Goal: Navigation & Orientation: Understand site structure

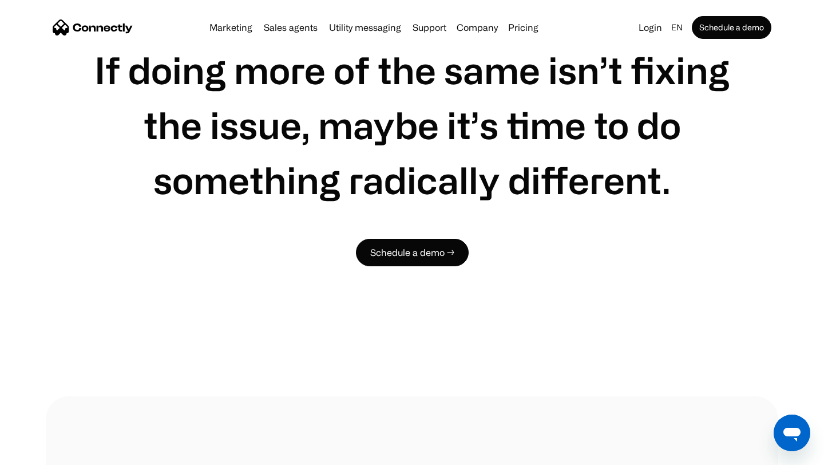
scroll to position [5602, 0]
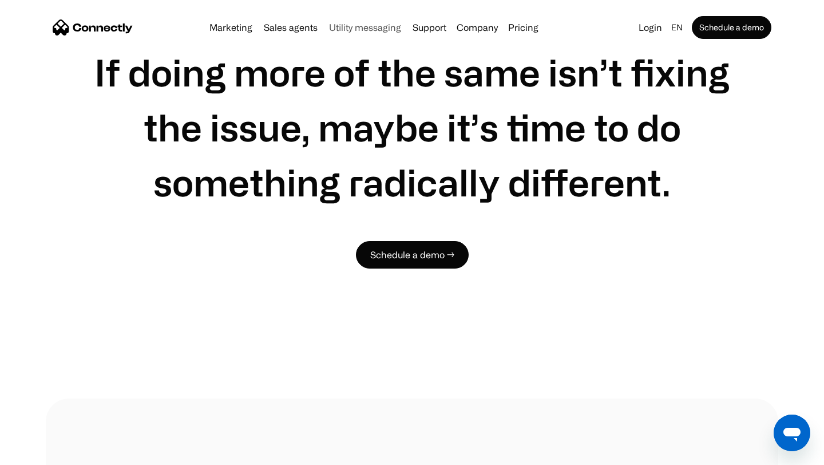
click at [365, 26] on link "Utility messaging" at bounding box center [364, 27] width 81 height 9
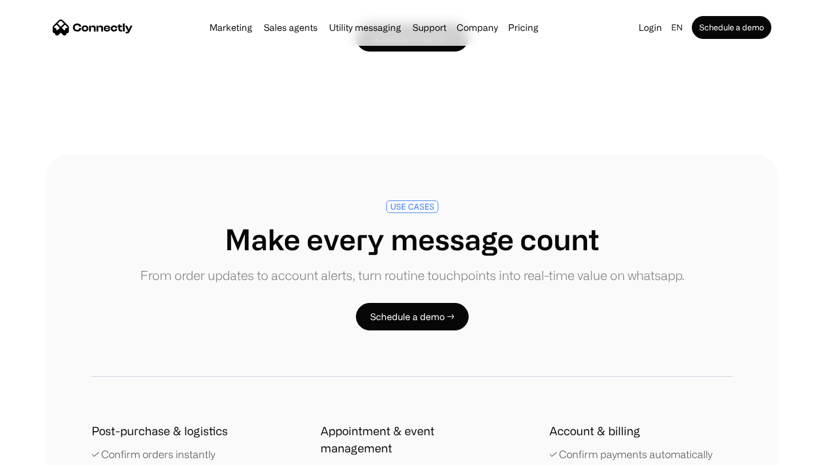
scroll to position [1504, 0]
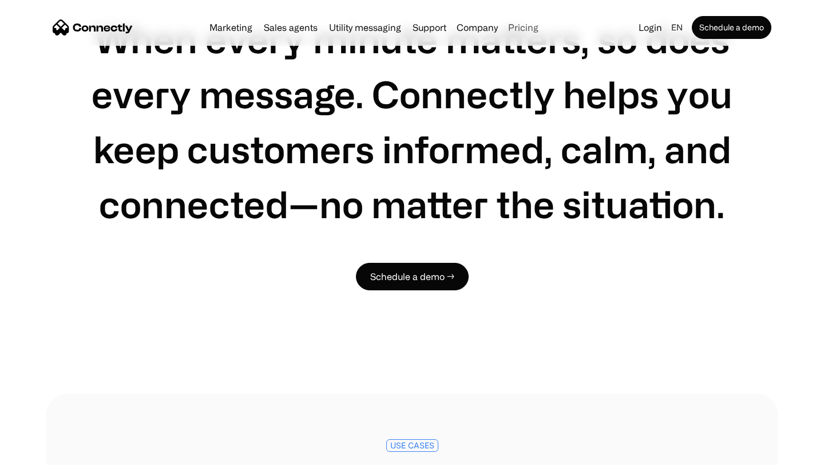
click at [524, 25] on link "Pricing" at bounding box center [523, 27] width 39 height 9
click at [530, 29] on link "Pricing" at bounding box center [523, 27] width 39 height 9
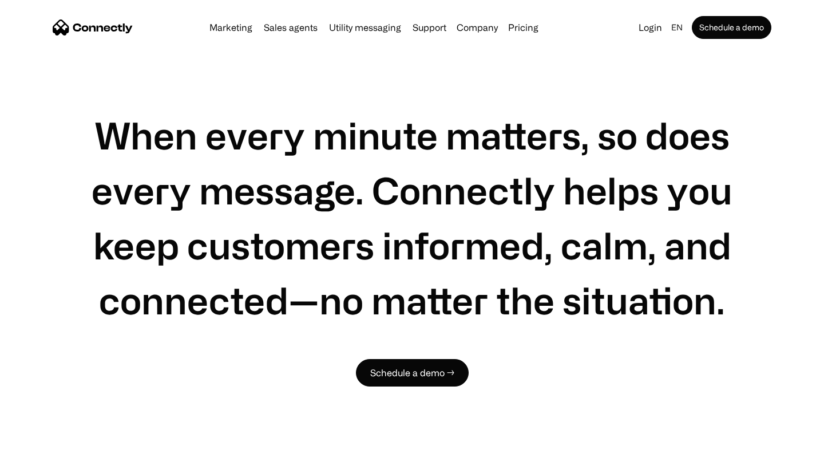
scroll to position [1360, 0]
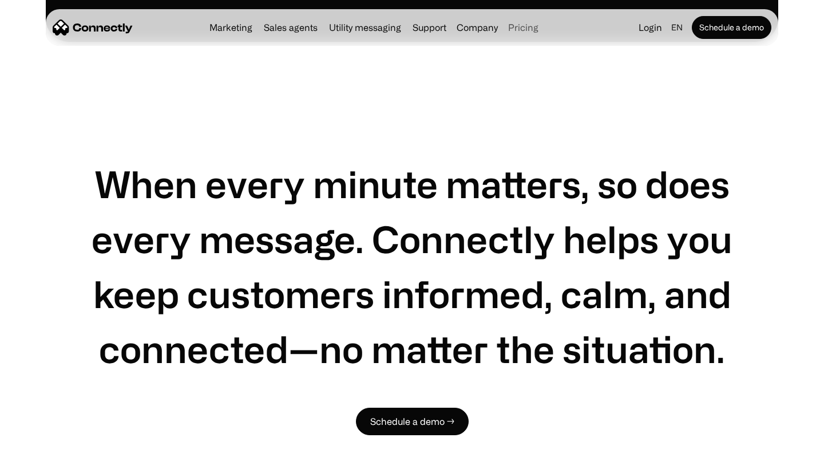
click at [524, 27] on link "Pricing" at bounding box center [523, 27] width 39 height 9
click at [536, 31] on link "Pricing" at bounding box center [523, 27] width 39 height 9
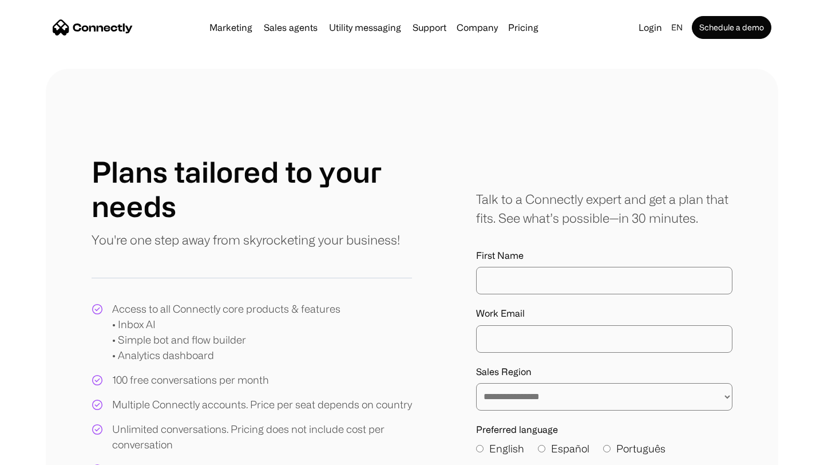
click at [521, 28] on link "Pricing" at bounding box center [523, 27] width 39 height 9
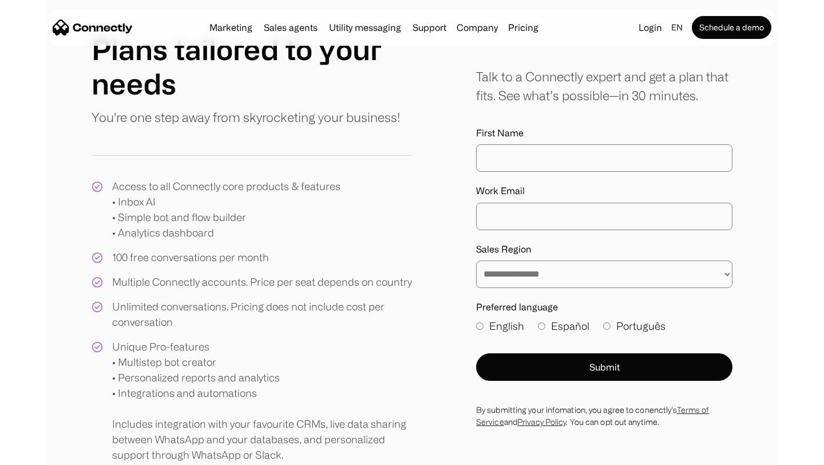
scroll to position [129, 0]
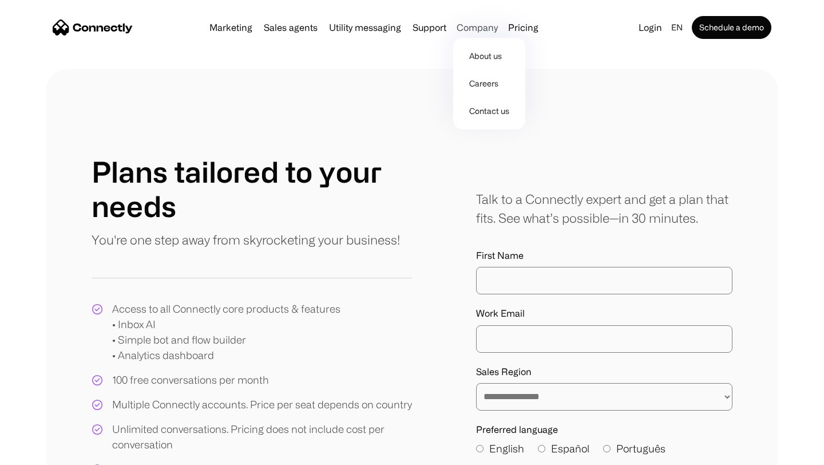
click at [481, 33] on div "Company" at bounding box center [477, 27] width 41 height 16
click at [488, 56] on link "About us" at bounding box center [489, 55] width 63 height 27
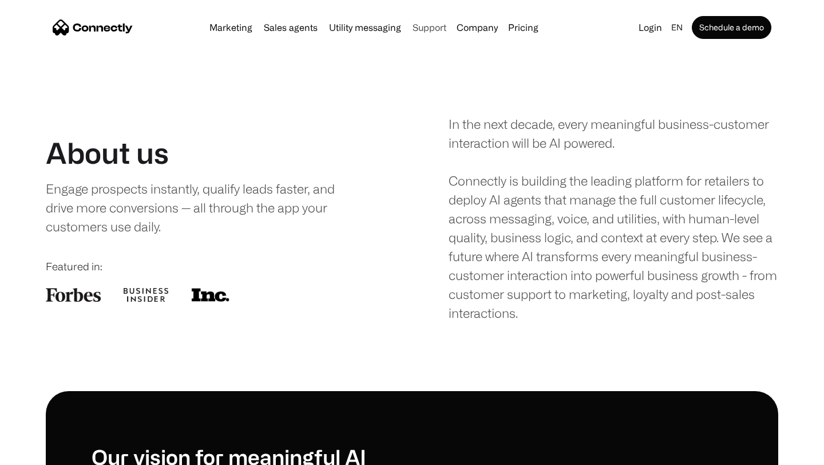
click at [437, 31] on link "Support" at bounding box center [429, 27] width 43 height 9
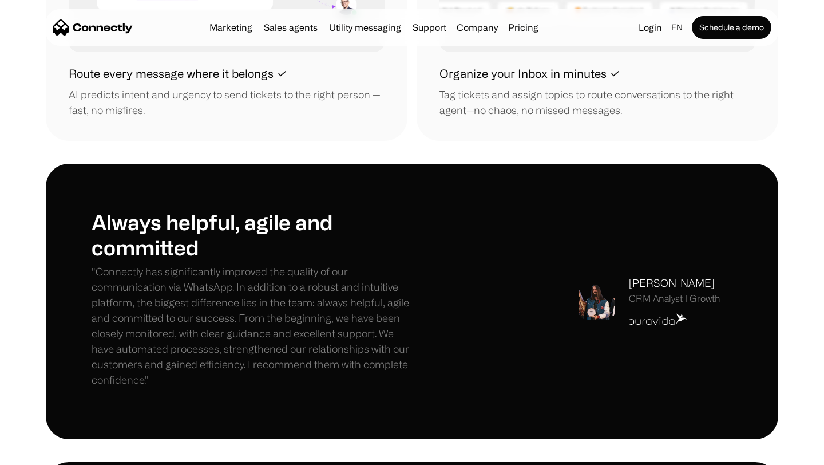
scroll to position [1519, 0]
